Goal: Task Accomplishment & Management: Manage account settings

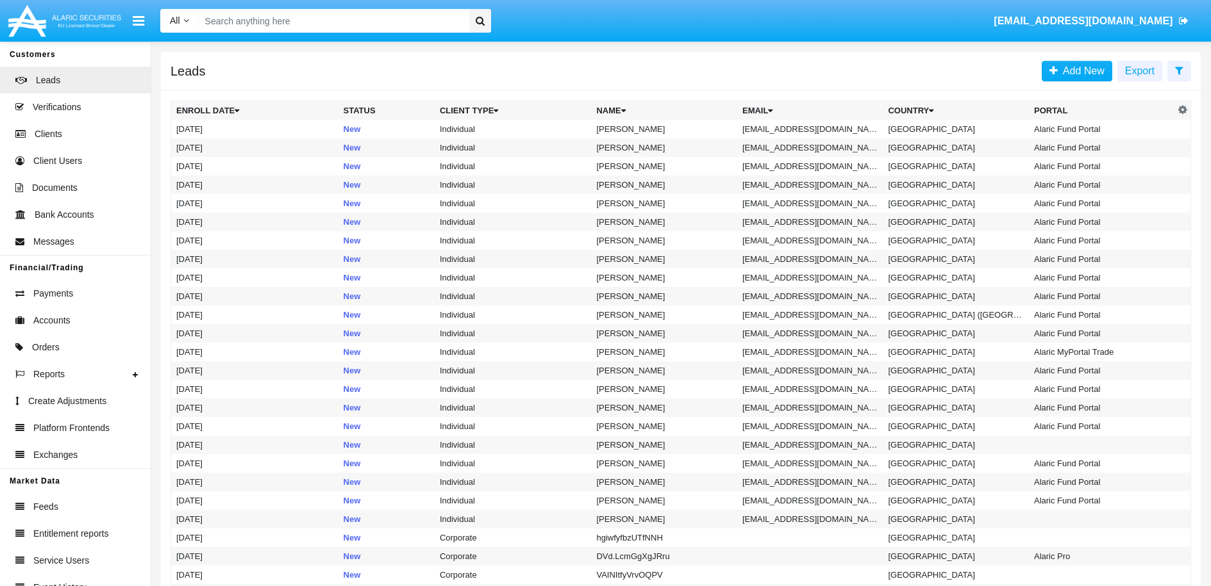
click at [313, 15] on input "Search" at bounding box center [332, 21] width 267 height 24
paste input "[EMAIL_ADDRESS][DOMAIN_NAME]"
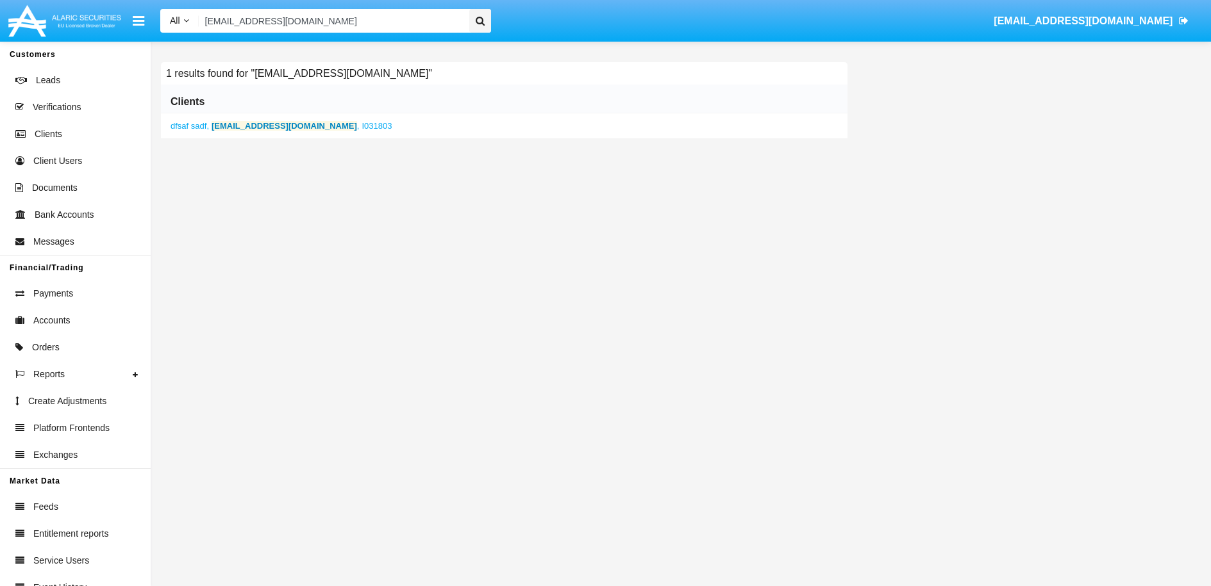
type input "[EMAIL_ADDRESS][DOMAIN_NAME]"
click at [310, 128] on b "[EMAIL_ADDRESS][DOMAIN_NAME]" at bounding box center [284, 126] width 145 height 10
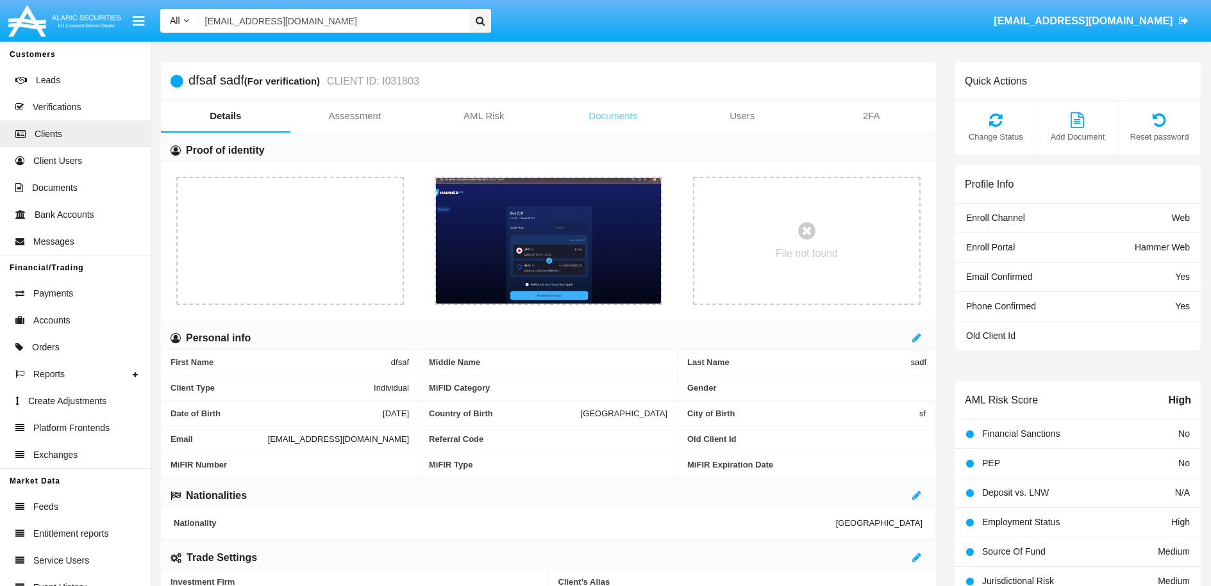
click at [626, 120] on link "Documents" at bounding box center [613, 116] width 129 height 31
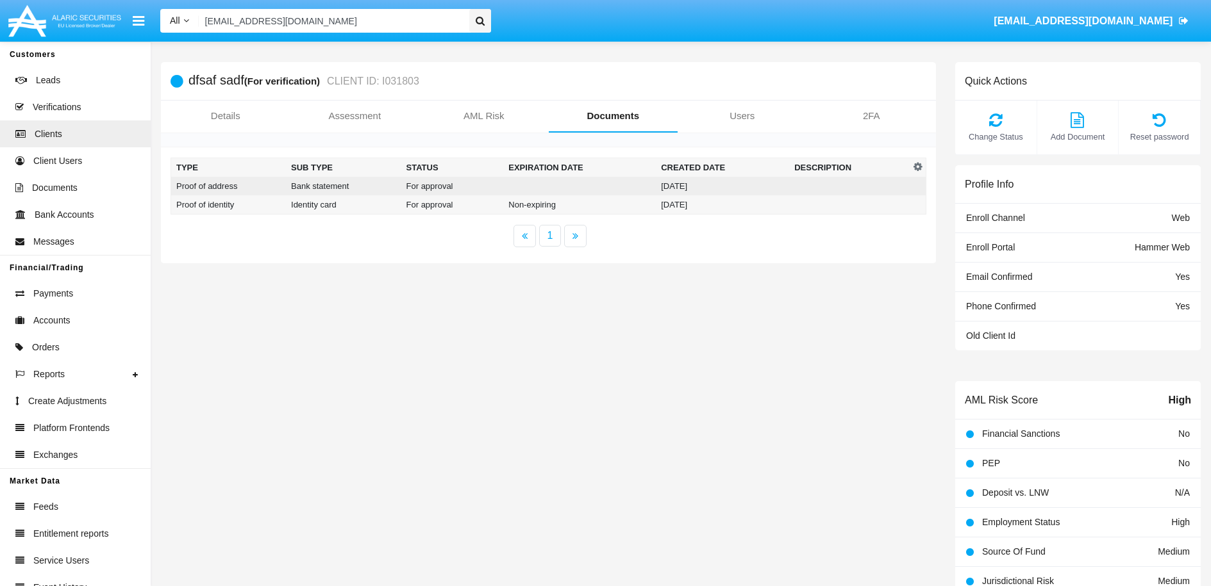
click at [465, 187] on td "For approval" at bounding box center [452, 186] width 103 height 19
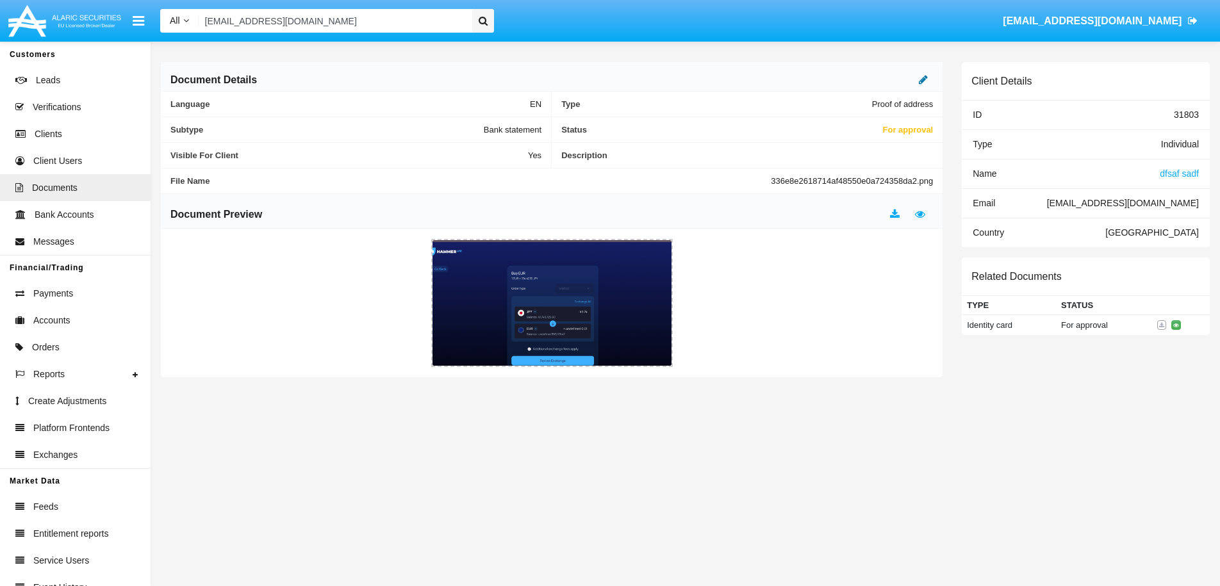
click at [925, 81] on icon at bounding box center [923, 79] width 9 height 10
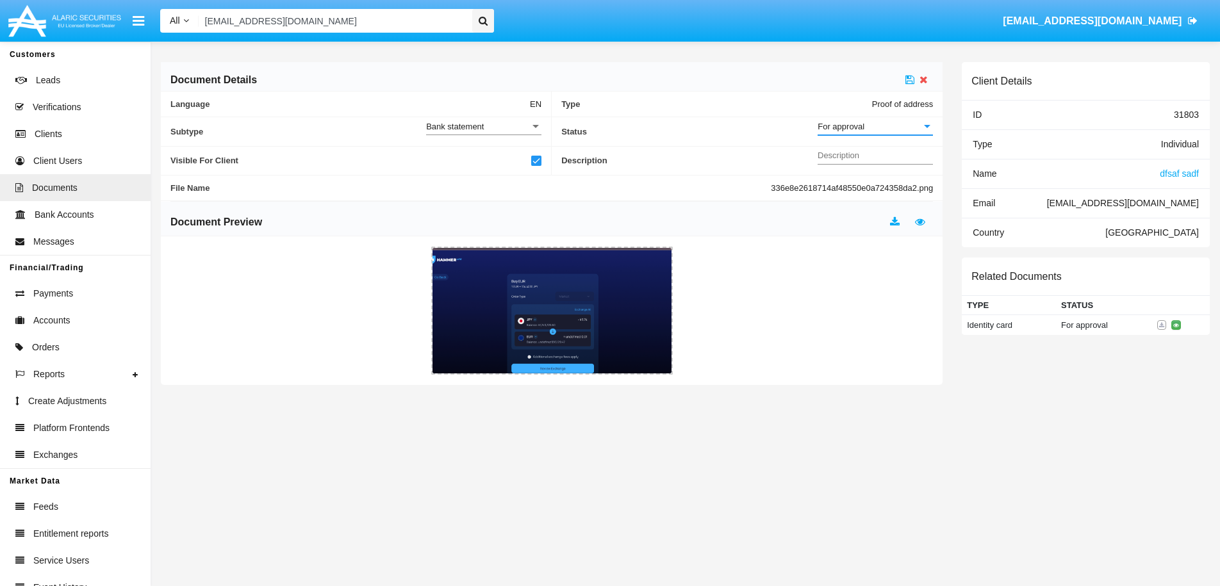
click at [905, 125] on div "For approval" at bounding box center [870, 126] width 104 height 11
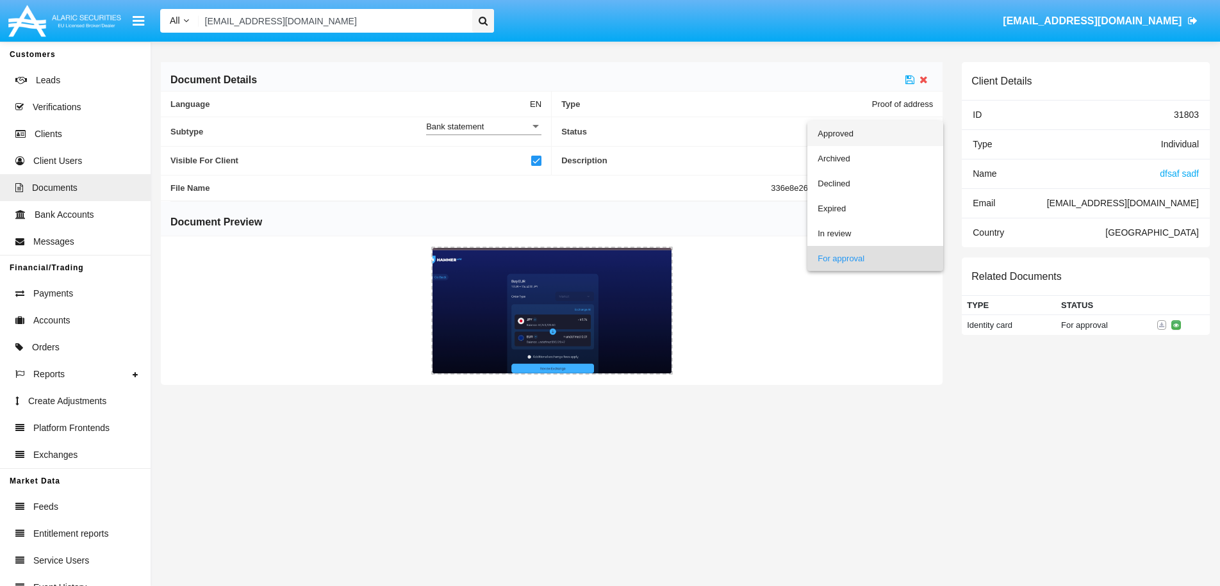
click at [854, 140] on span "Approved" at bounding box center [875, 133] width 115 height 25
click at [913, 81] on icon at bounding box center [910, 79] width 9 height 10
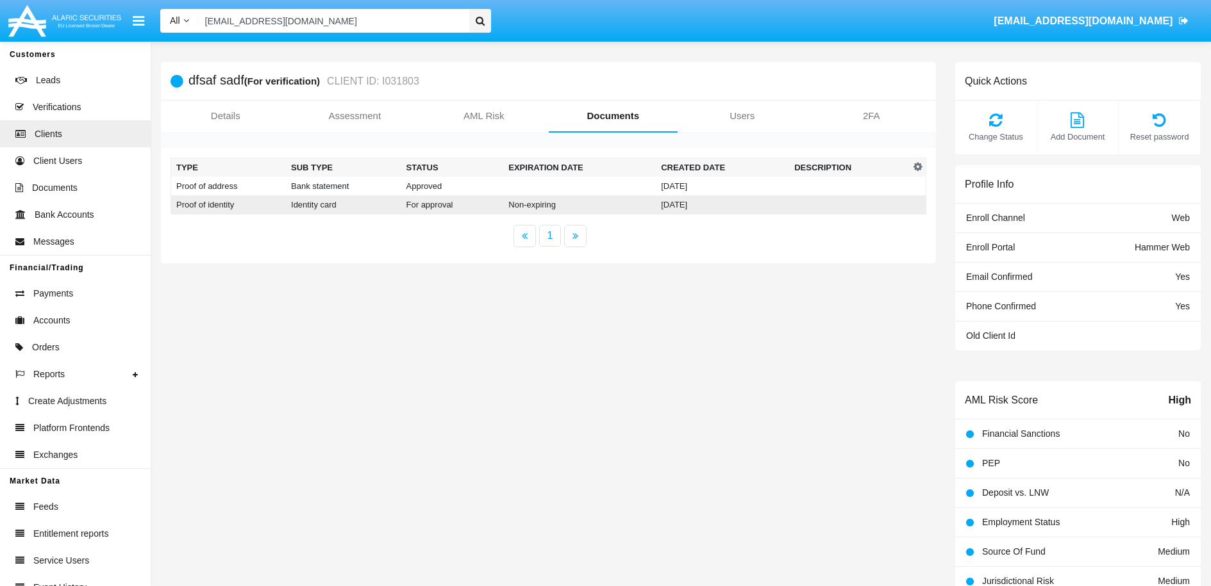
click at [438, 204] on td "For approval" at bounding box center [452, 204] width 103 height 19
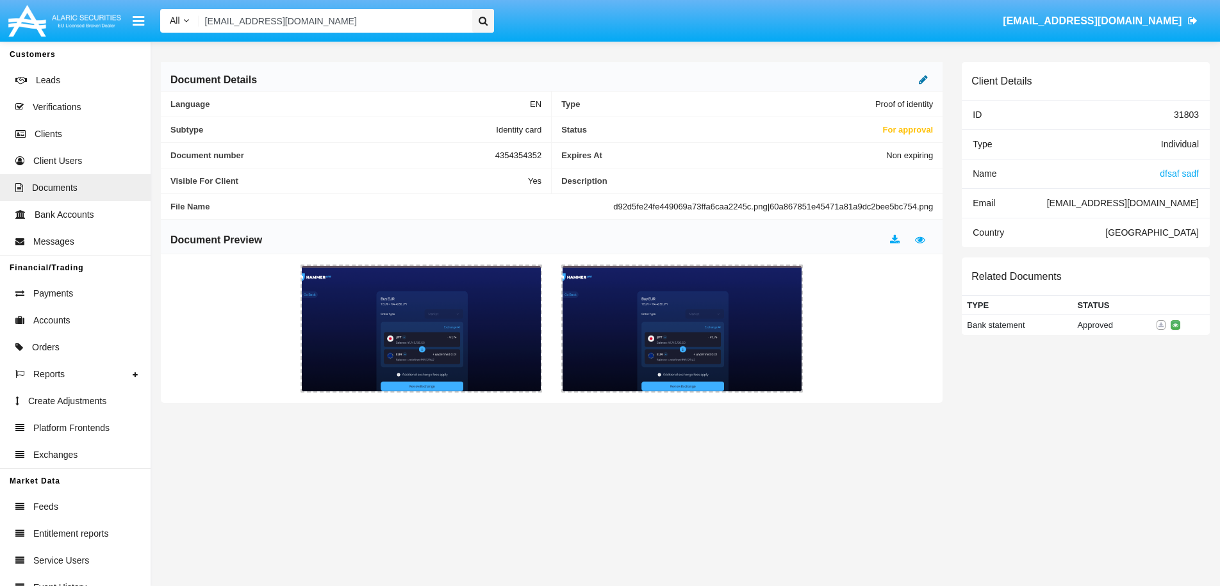
click at [926, 74] on icon at bounding box center [923, 79] width 9 height 10
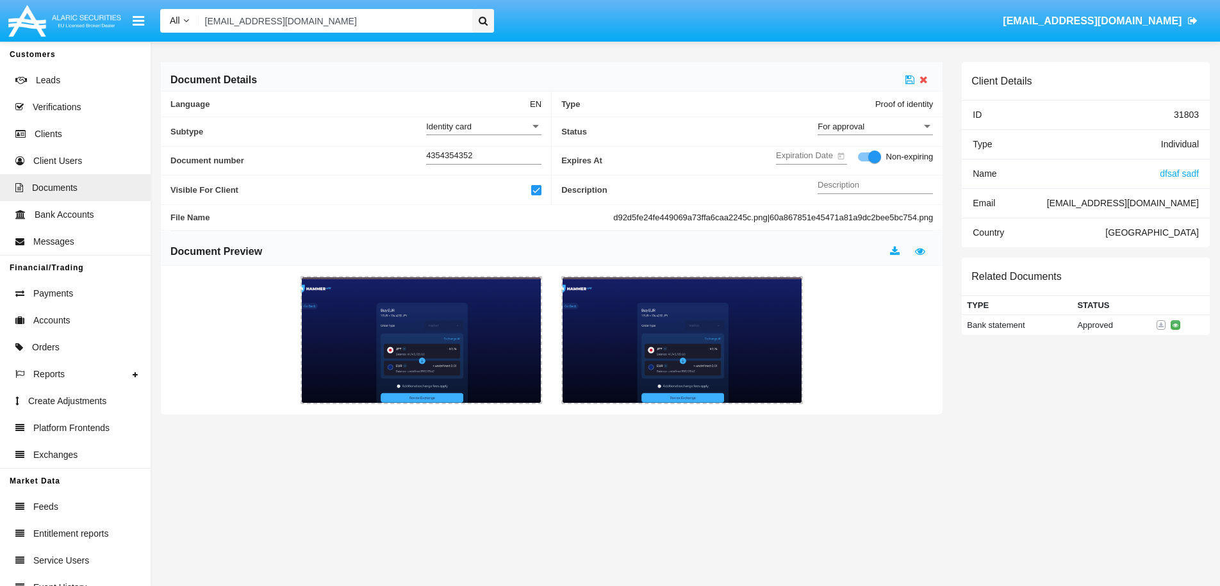
click at [899, 124] on div "For approval" at bounding box center [870, 126] width 104 height 11
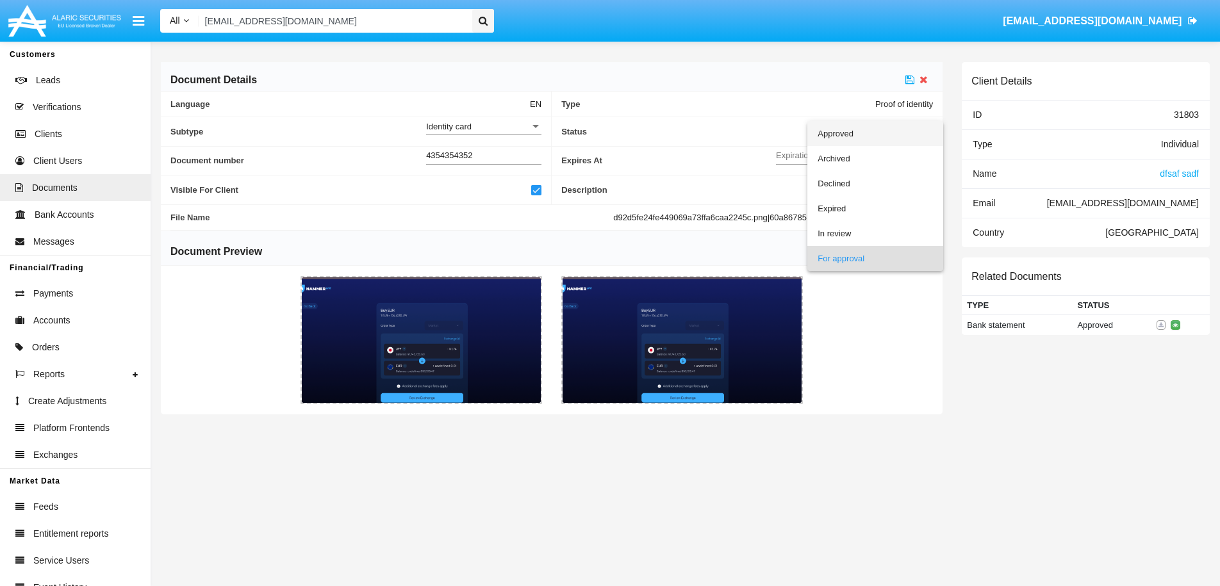
click at [850, 136] on span "Approved" at bounding box center [875, 133] width 115 height 25
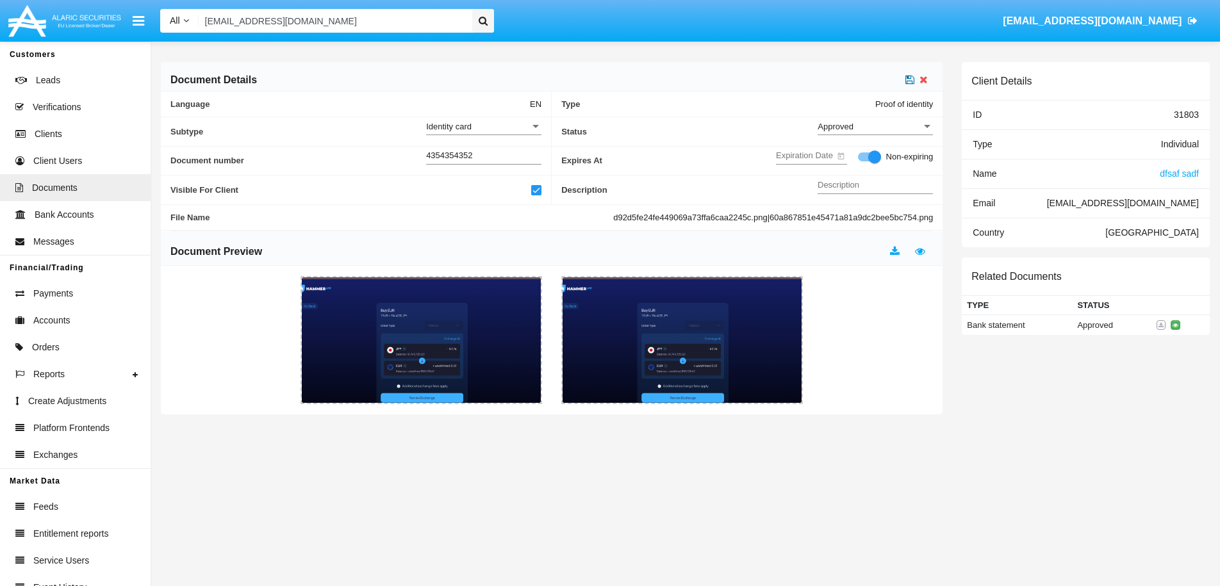
click at [909, 79] on icon at bounding box center [910, 79] width 9 height 10
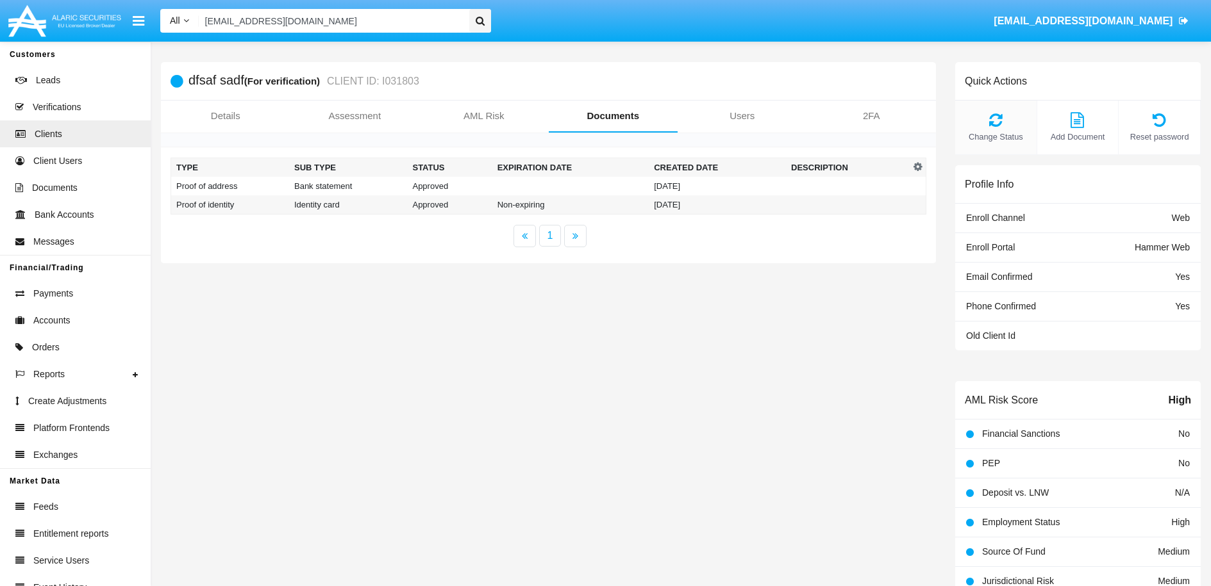
click at [992, 126] on icon at bounding box center [995, 119] width 69 height 15
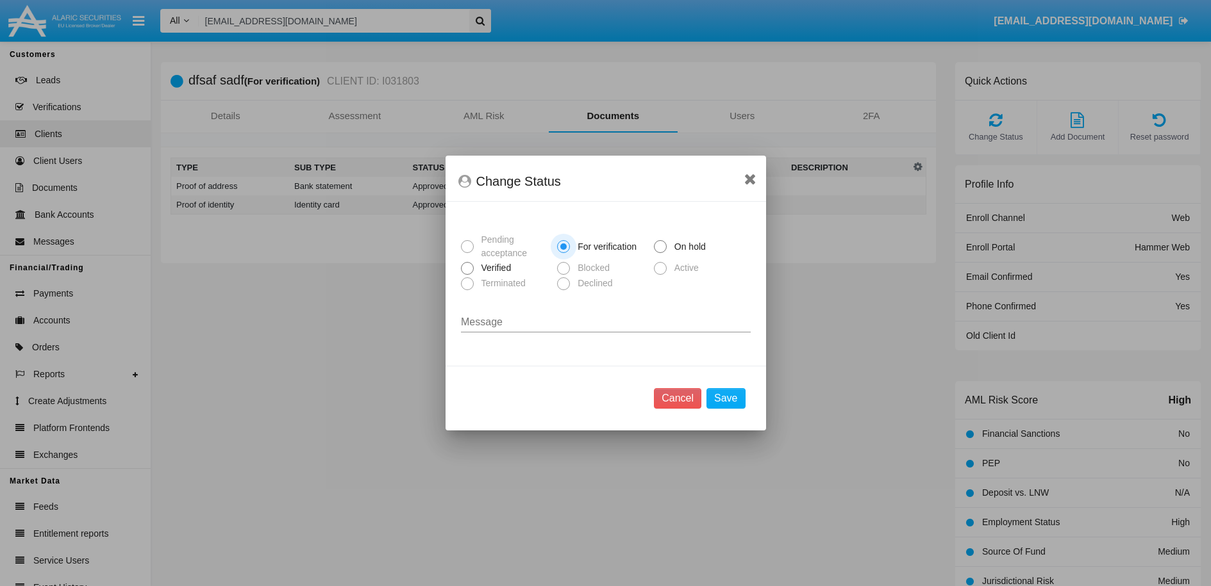
click at [465, 268] on span at bounding box center [467, 268] width 13 height 13
click at [467, 275] on input "Verified" at bounding box center [467, 275] width 1 height 1
radio input "true"
click at [732, 399] on button "Save" at bounding box center [725, 398] width 38 height 21
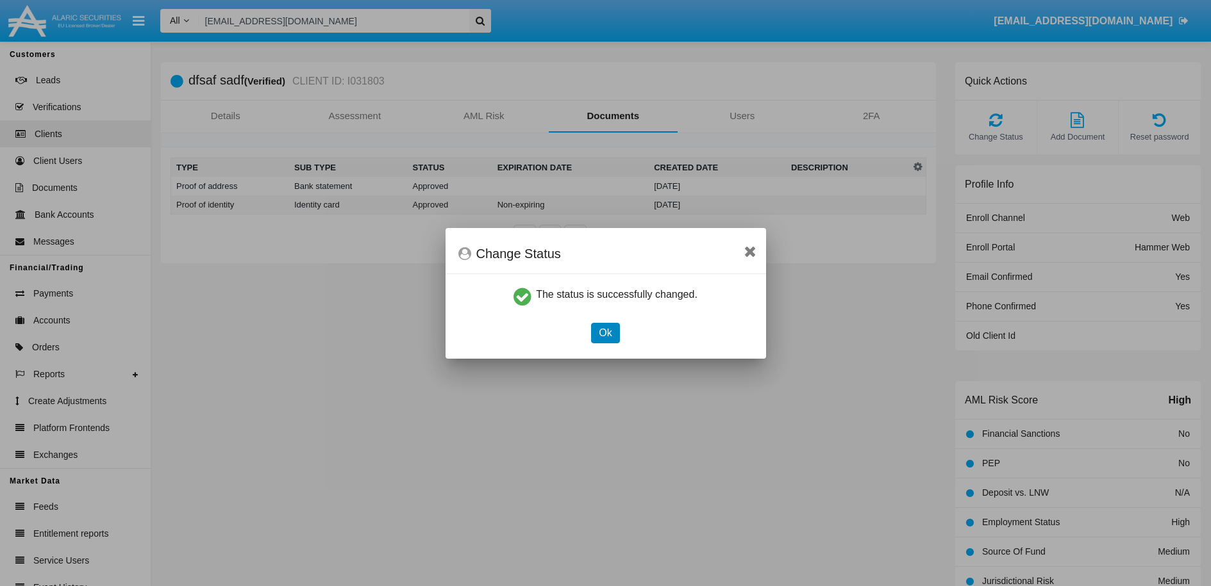
click at [591, 338] on button "Ok" at bounding box center [605, 333] width 28 height 21
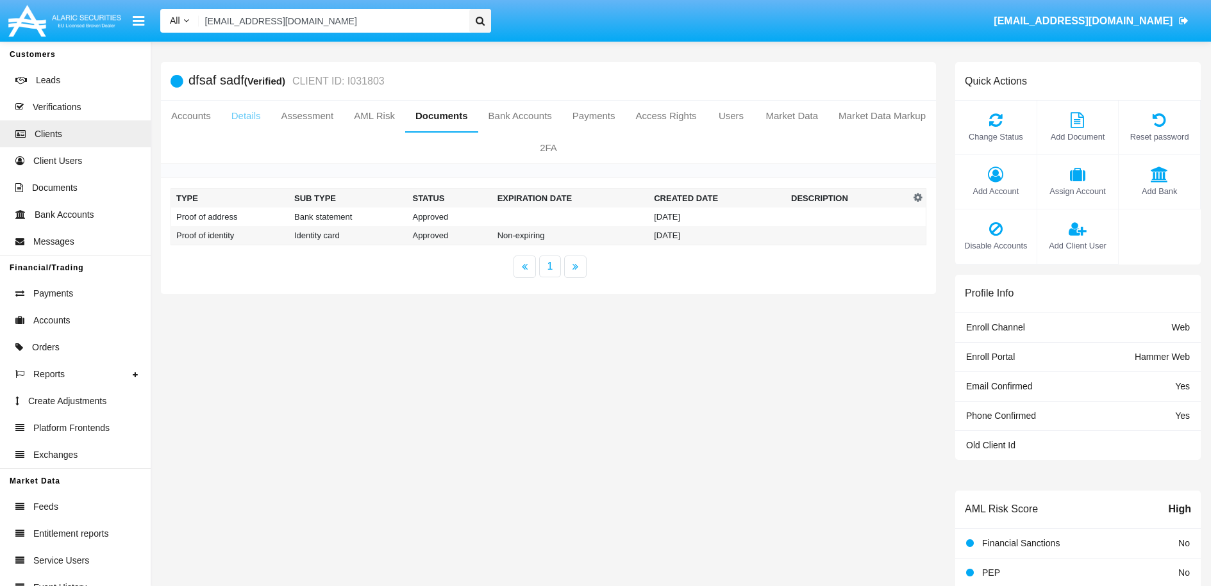
click at [271, 124] on link "Details" at bounding box center [246, 116] width 50 height 31
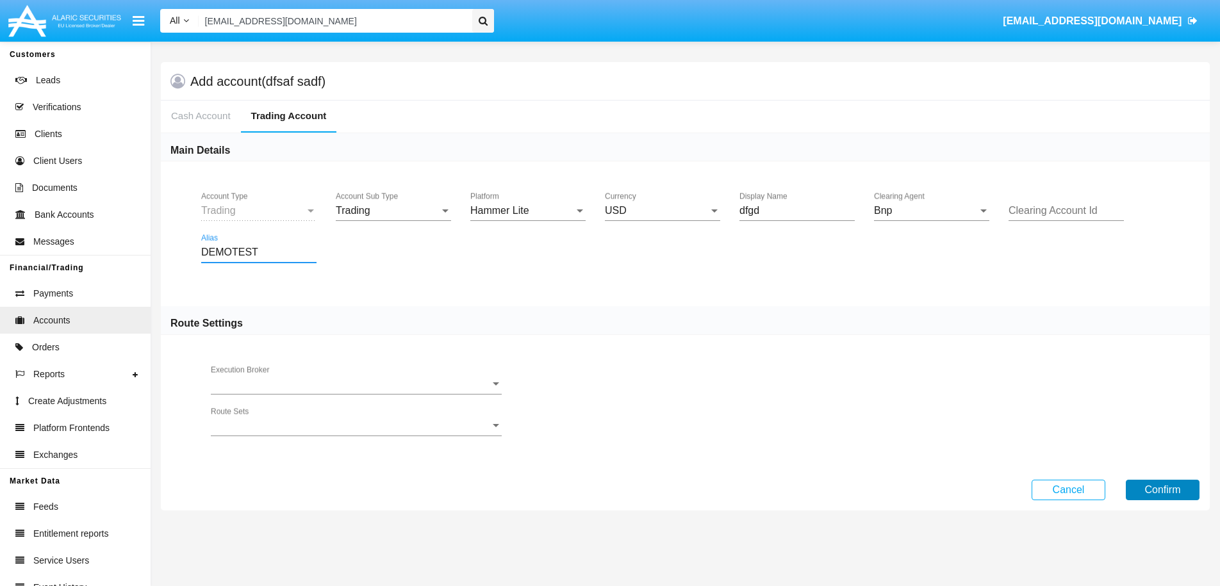
type input "DEMOTEST"
click at [1174, 485] on button "Confirm" at bounding box center [1163, 490] width 74 height 21
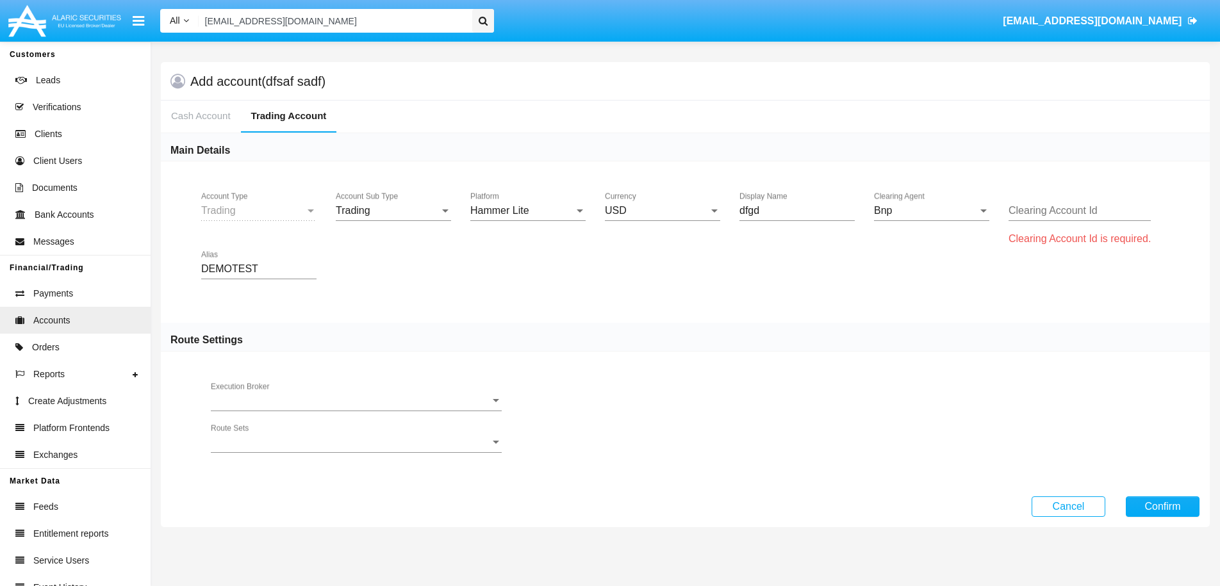
click at [1064, 203] on div "Clearing Account Id" at bounding box center [1080, 206] width 142 height 29
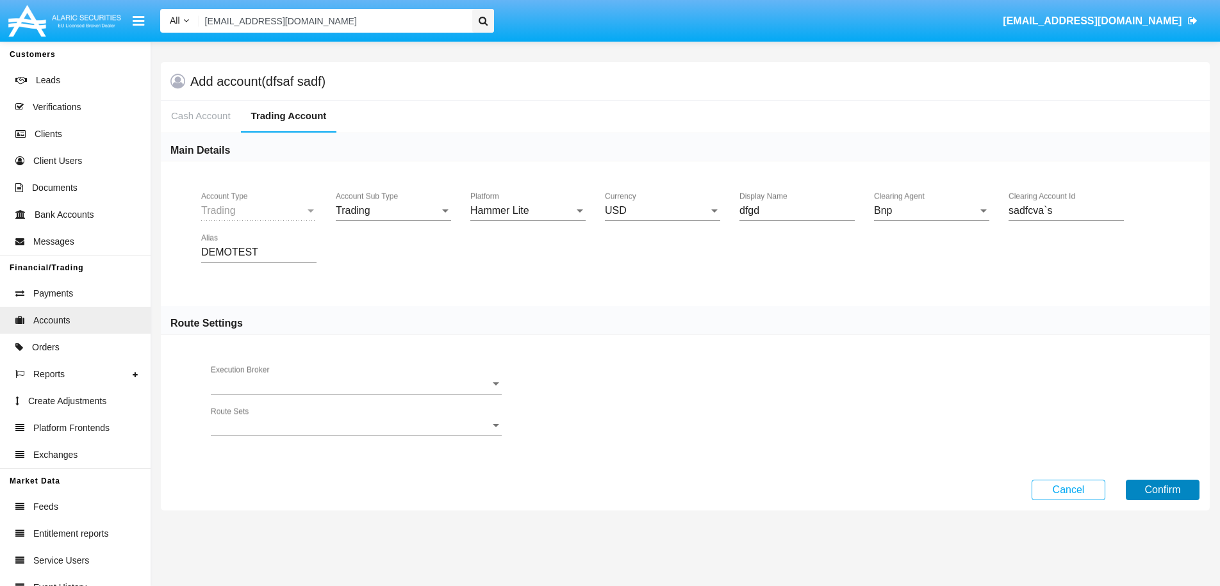
click at [1154, 492] on button "Confirm" at bounding box center [1163, 490] width 74 height 21
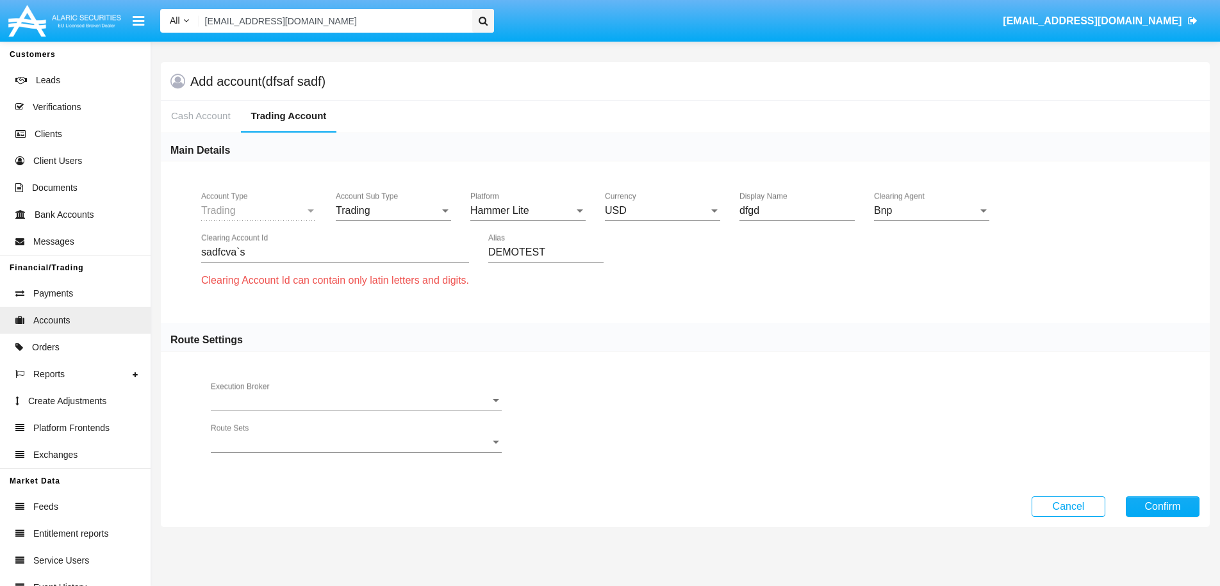
click at [324, 267] on div "sadfcva`s Clearing Account Id" at bounding box center [335, 255] width 268 height 42
click at [263, 253] on input "sadfcva`s" at bounding box center [335, 253] width 268 height 12
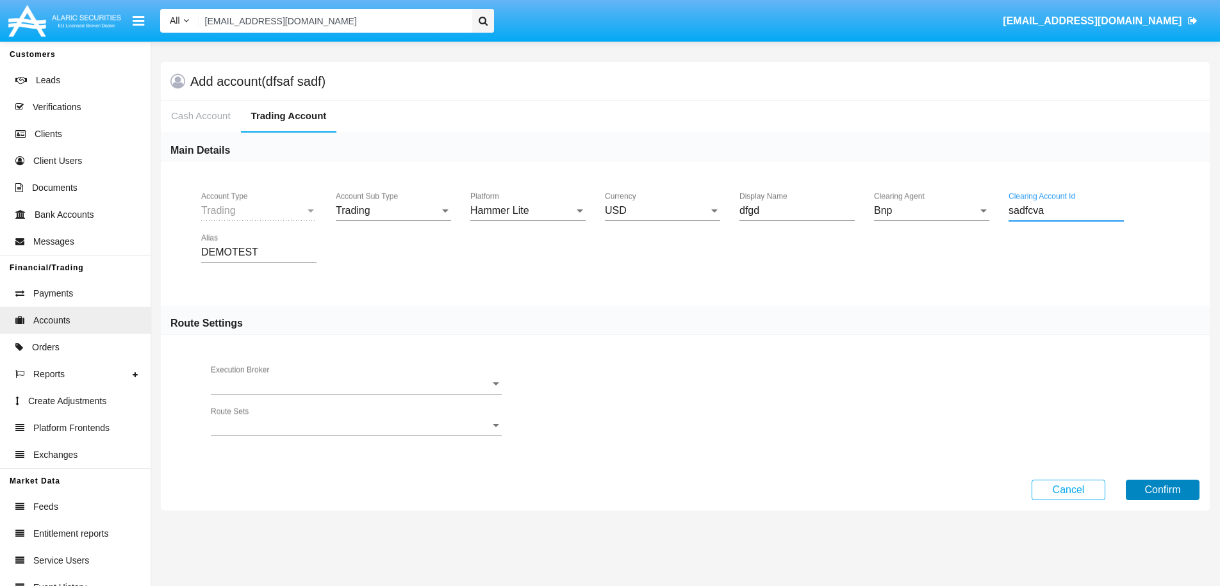
type input "sadfcva"
click at [1172, 492] on button "Confirm" at bounding box center [1163, 490] width 74 height 21
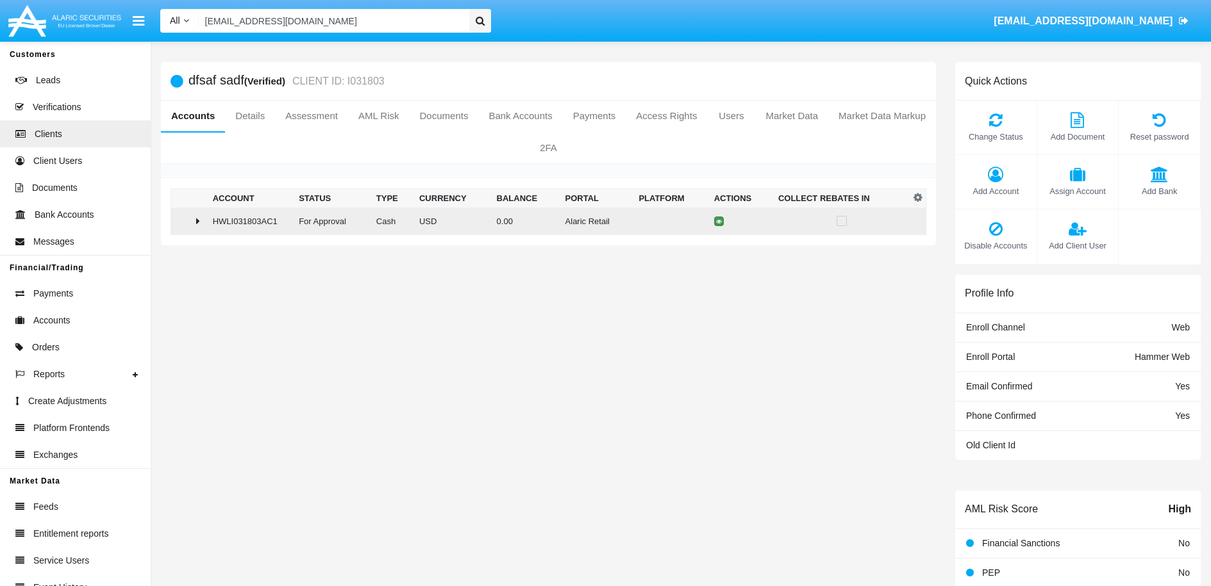
click at [716, 223] on icon at bounding box center [719, 222] width 6 height 6
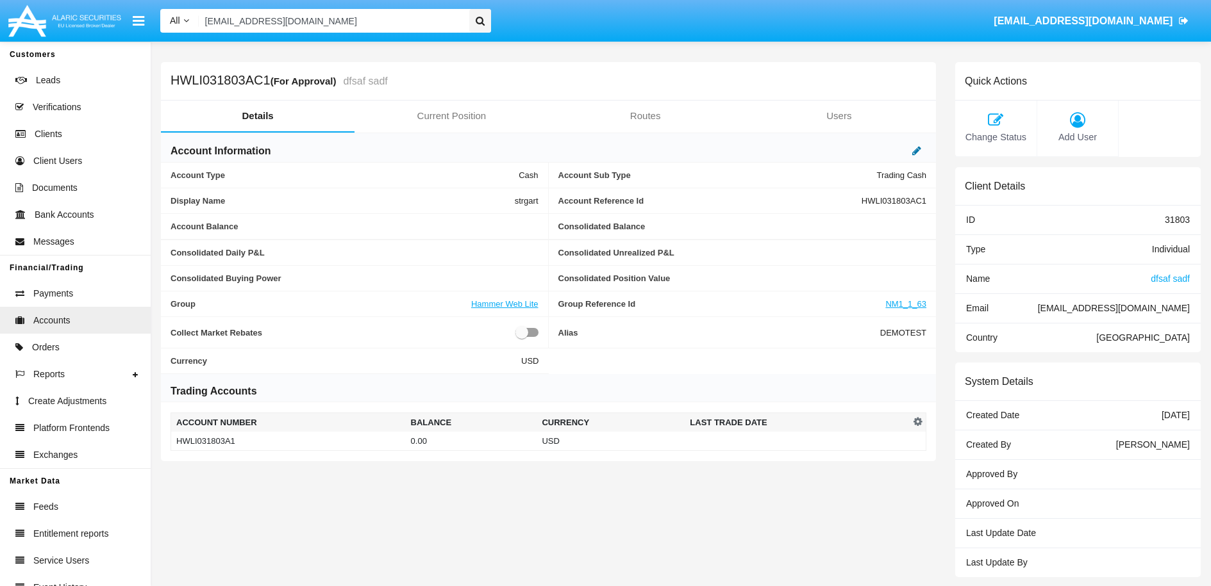
click at [917, 153] on icon at bounding box center [916, 150] width 9 height 10
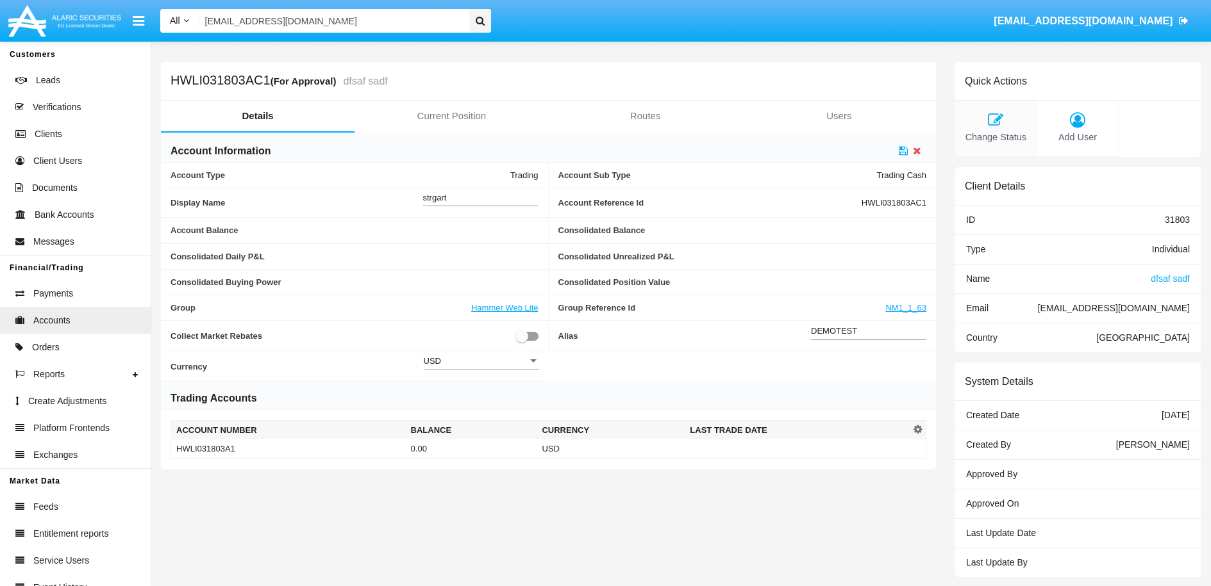
click at [992, 126] on icon at bounding box center [995, 119] width 69 height 15
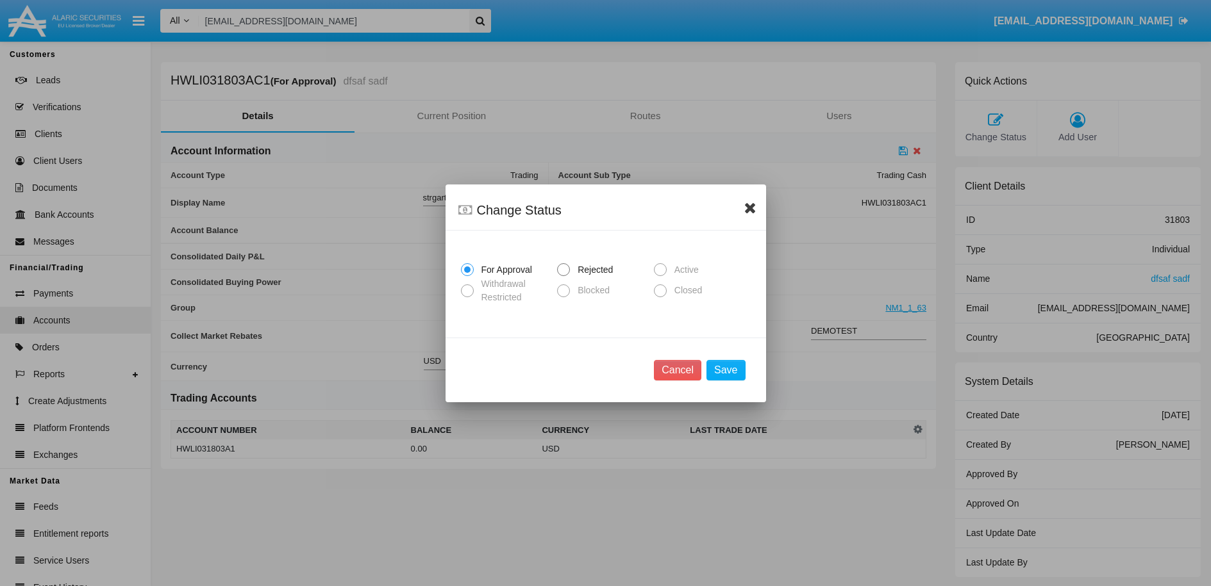
click at [750, 207] on icon at bounding box center [750, 207] width 12 height 15
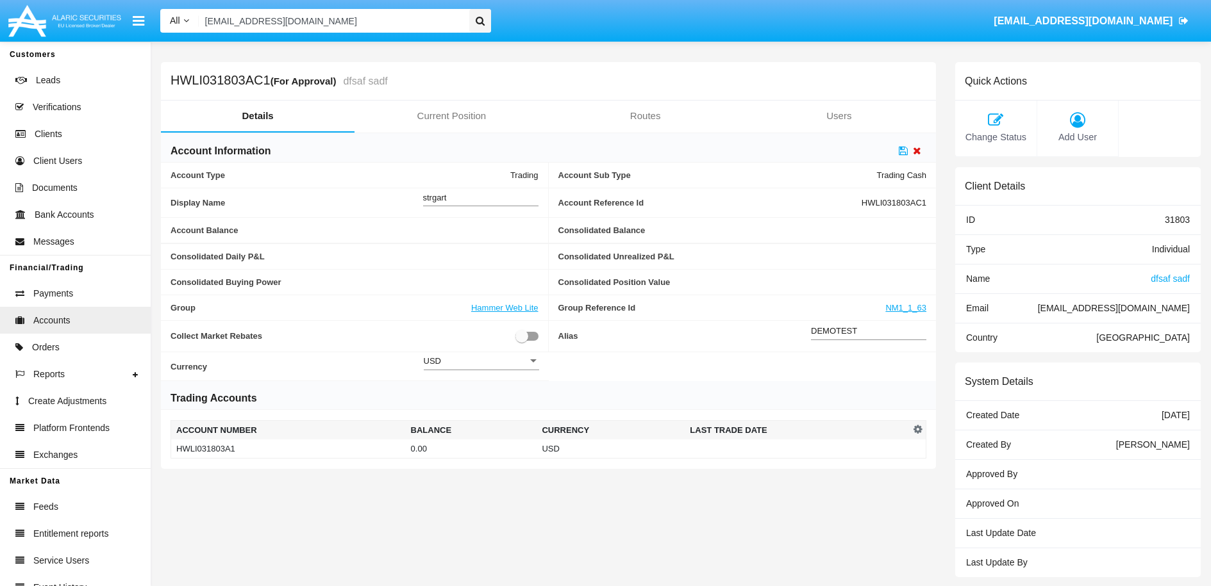
click at [920, 151] on icon at bounding box center [917, 150] width 8 height 10
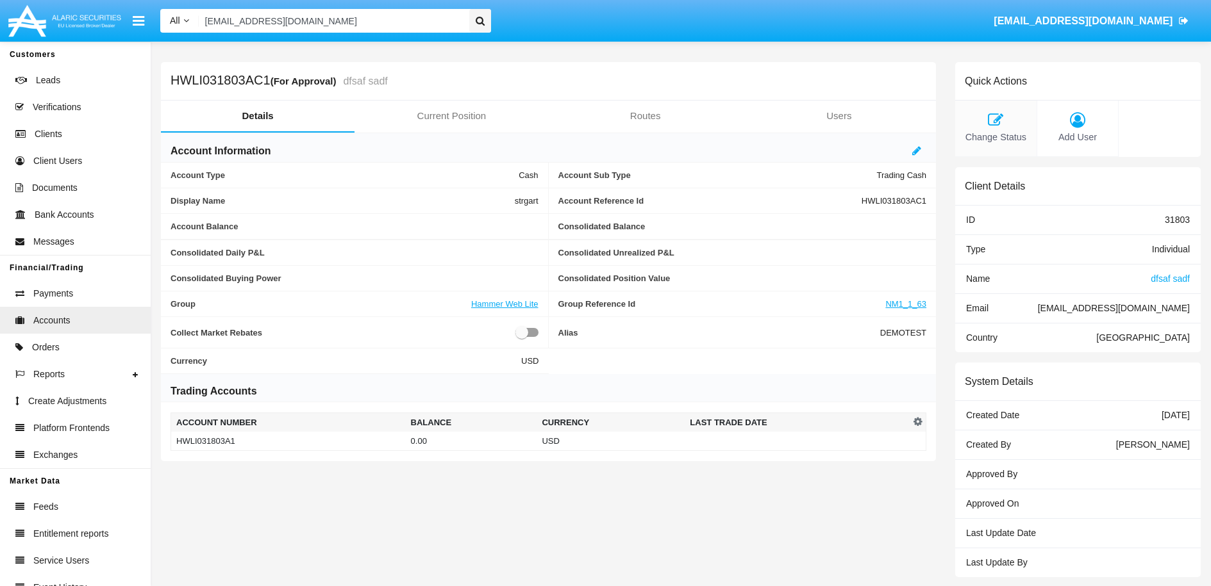
click at [995, 119] on icon at bounding box center [995, 119] width 69 height 15
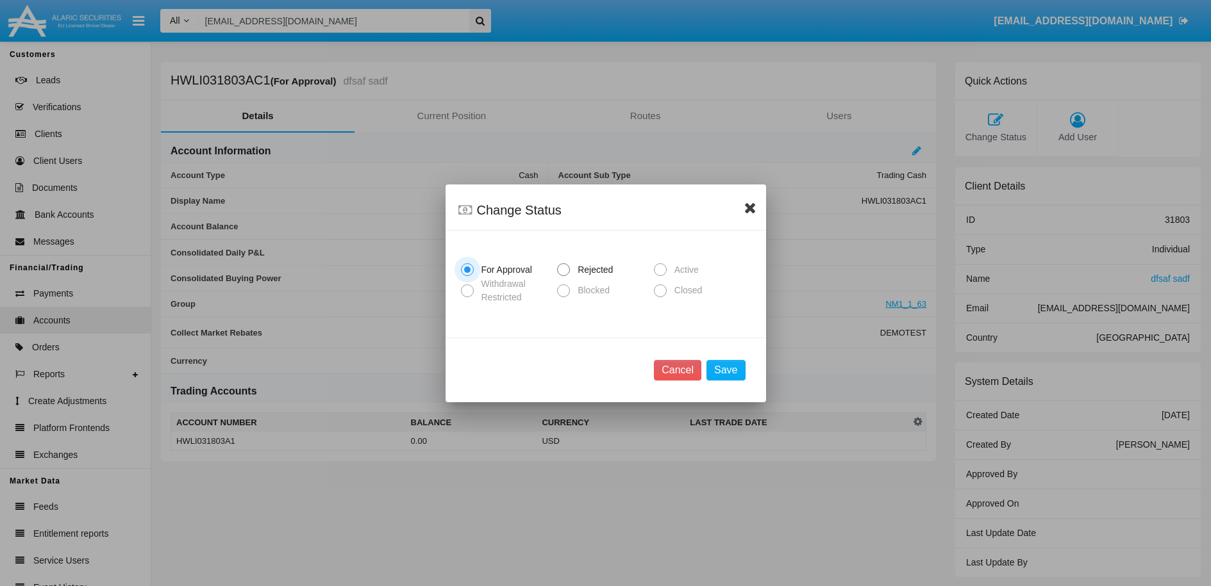
click at [753, 207] on icon at bounding box center [750, 207] width 12 height 15
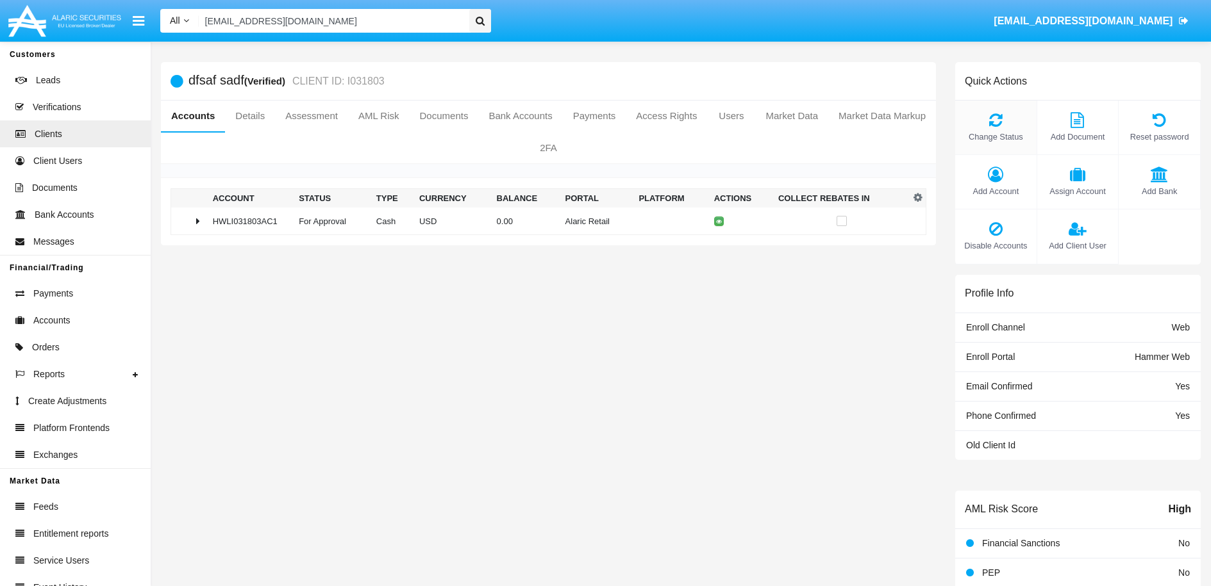
click at [996, 125] on icon at bounding box center [995, 119] width 69 height 15
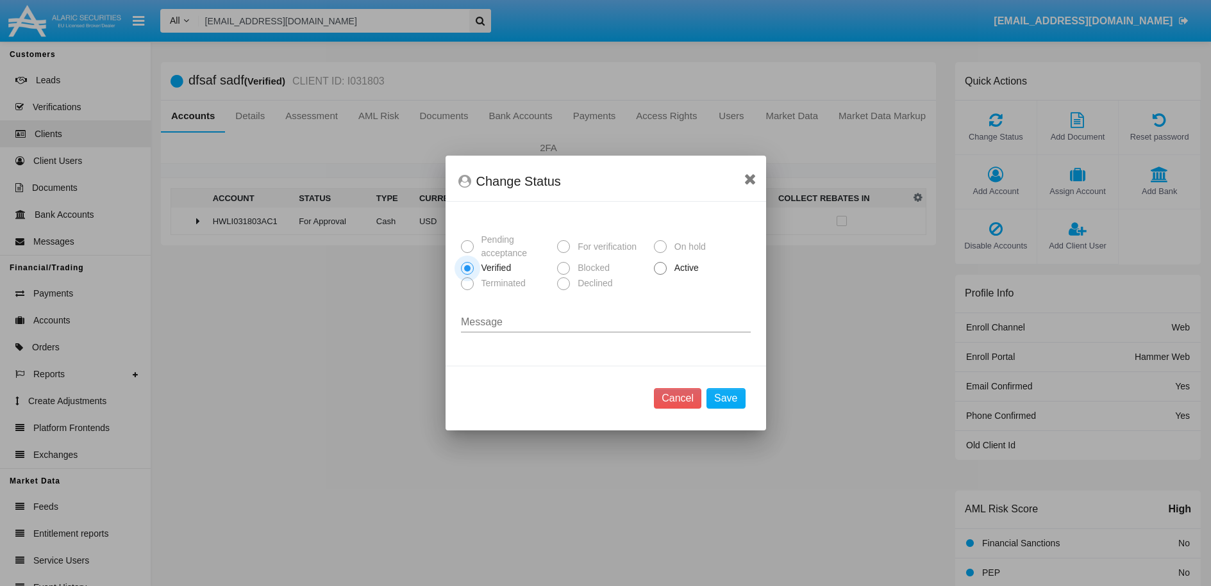
click at [674, 267] on span "Active" at bounding box center [684, 267] width 35 height 13
click at [660, 275] on input "Active" at bounding box center [660, 275] width 1 height 1
radio input "true"
click at [740, 400] on button "Save" at bounding box center [725, 398] width 38 height 21
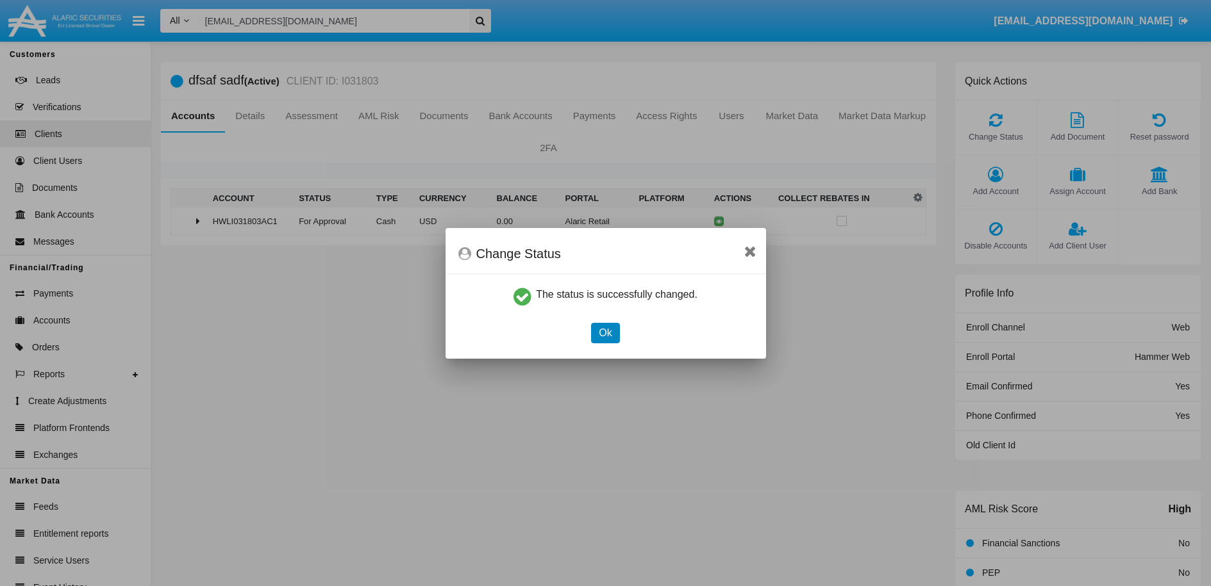
click at [610, 334] on button "Ok" at bounding box center [605, 333] width 28 height 21
